Goal: Information Seeking & Learning: Learn about a topic

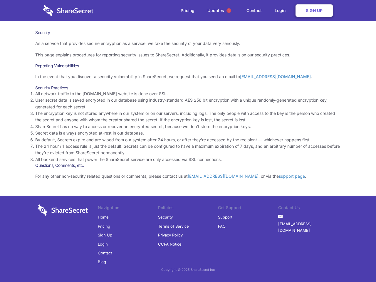
click at [188, 141] on li "By default, Secrets expire and are wiped from our system after 24 hours, or aft…" at bounding box center [187, 140] width 305 height 6
click at [229, 11] on span "1" at bounding box center [228, 10] width 5 height 5
